Goal: Task Accomplishment & Management: Use online tool/utility

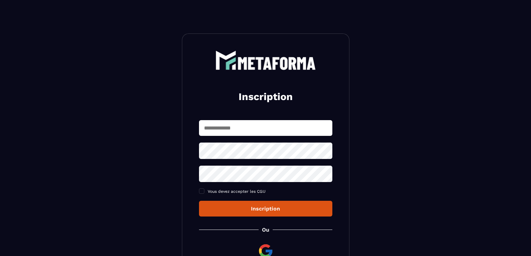
click at [230, 127] on input "text" at bounding box center [265, 128] width 133 height 16
click at [213, 234] on div "Inscription Vous devez accepter les CGU Inscription Ou Déjà membre ? Connexion" at bounding box center [265, 162] width 167 height 258
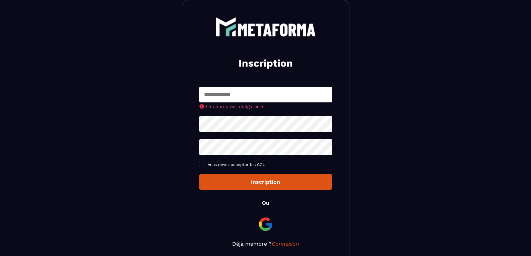
scroll to position [35, 0]
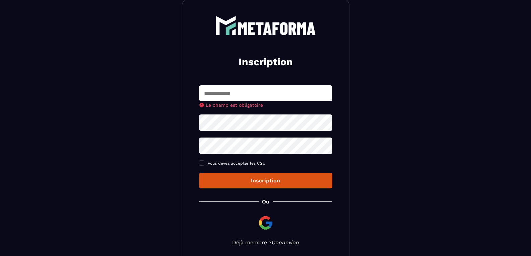
click at [280, 243] on link "Connexion" at bounding box center [285, 242] width 27 height 6
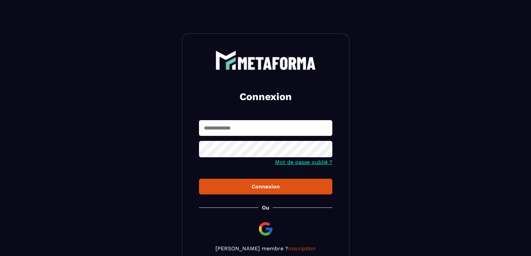
type input "**********"
click at [255, 189] on div "Connexion" at bounding box center [265, 187] width 123 height 6
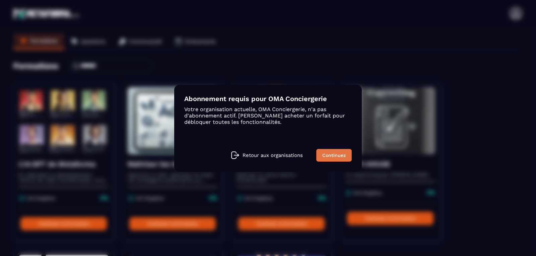
click at [327, 152] on link "Continuez" at bounding box center [334, 155] width 36 height 13
